Goal: Information Seeking & Learning: Learn about a topic

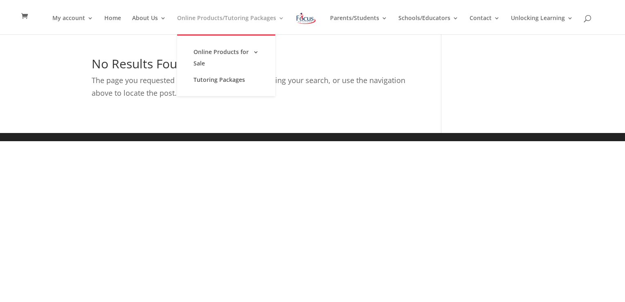
click at [282, 18] on link "Online Products/Tutoring Packages" at bounding box center [230, 24] width 107 height 19
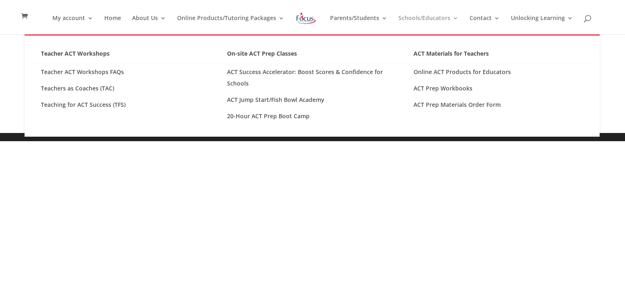
click at [452, 21] on link "Schools/Educators" at bounding box center [428, 24] width 60 height 19
click at [453, 16] on link "Schools/Educators" at bounding box center [428, 24] width 60 height 19
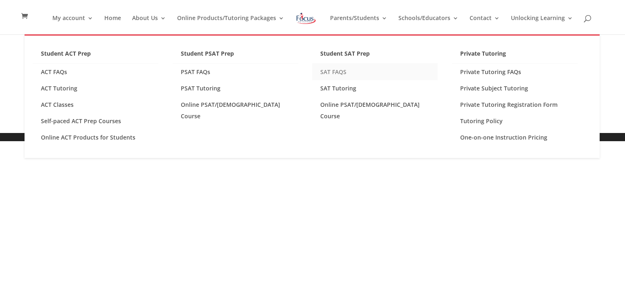
click at [330, 71] on link "SAT FAQS" at bounding box center [375, 72] width 126 height 16
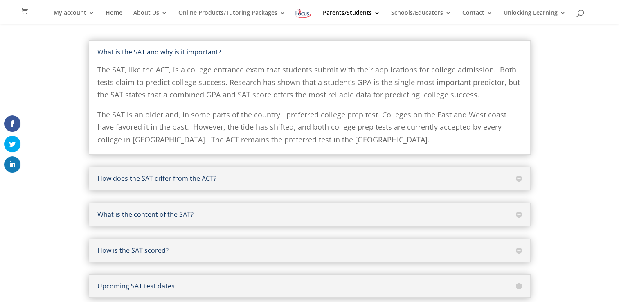
scroll to position [96, 0]
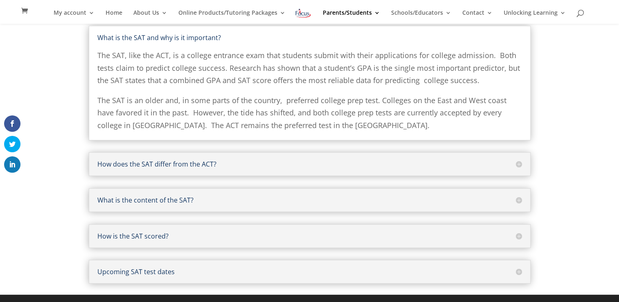
drag, startPoint x: 519, startPoint y: 200, endPoint x: 175, endPoint y: 199, distance: 344.0
click at [175, 199] on h5 "What is the content of the SAT?" at bounding box center [309, 200] width 425 height 7
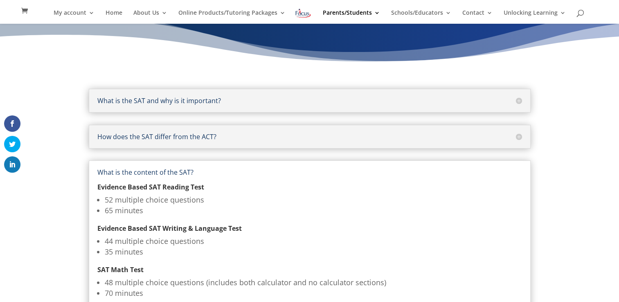
scroll to position [0, 0]
